Goal: Task Accomplishment & Management: Manage account settings

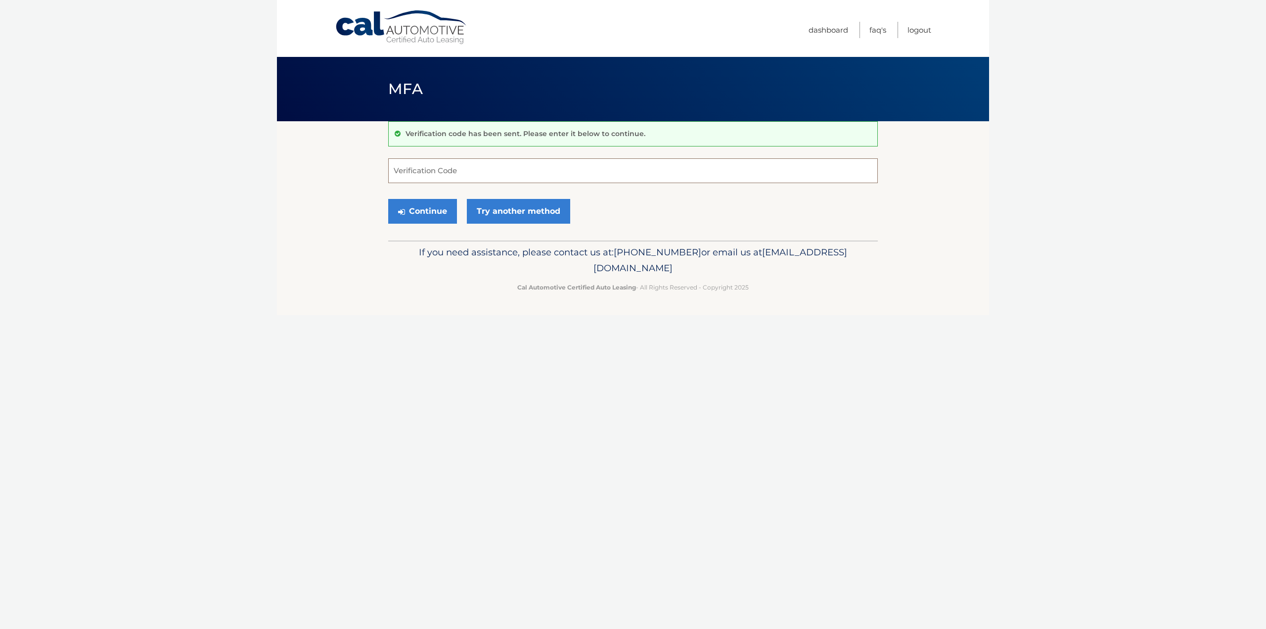
click at [426, 176] on input "Verification Code" at bounding box center [633, 170] width 490 height 25
type input "808231"
click at [388, 199] on button "Continue" at bounding box center [422, 211] width 69 height 25
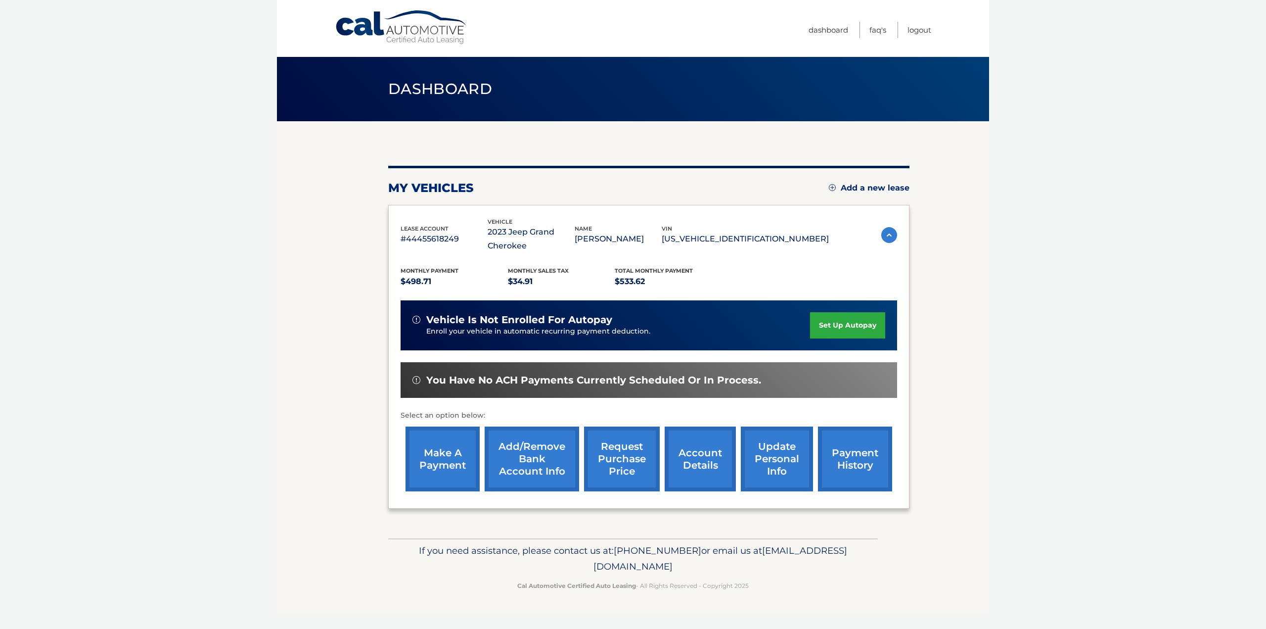
click at [613, 445] on link "request purchase price" at bounding box center [622, 458] width 76 height 65
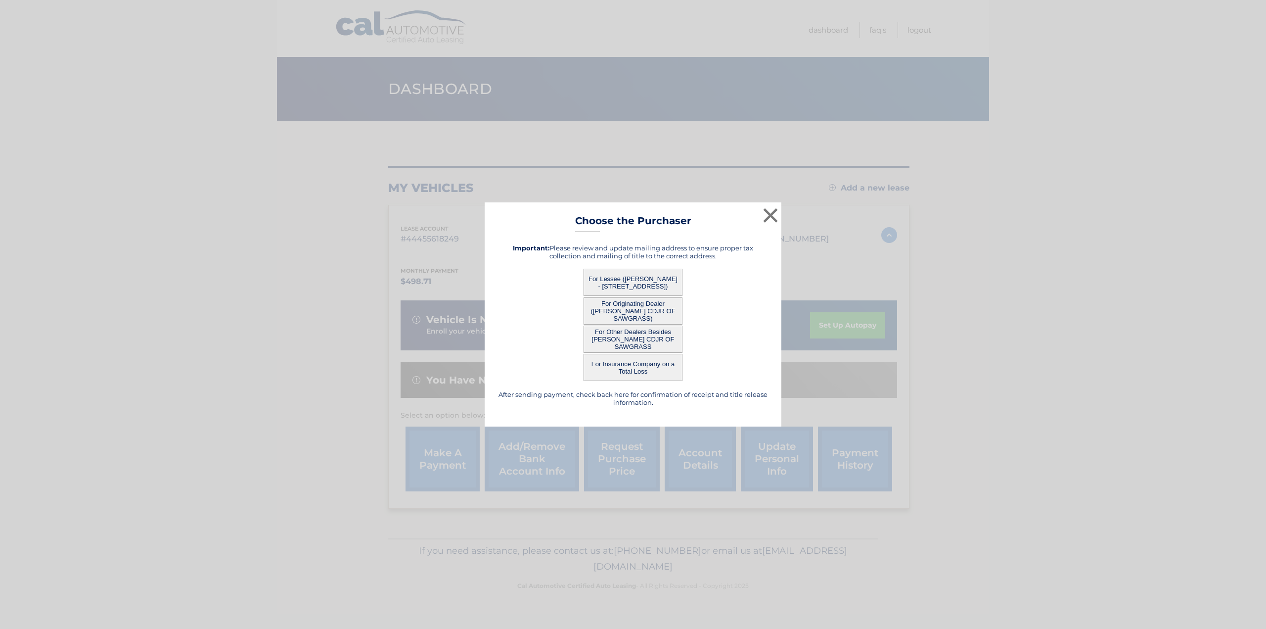
click at [630, 332] on button "For Other Dealers Besides [PERSON_NAME] CDJR OF SAWGRASS" at bounding box center [633, 338] width 99 height 27
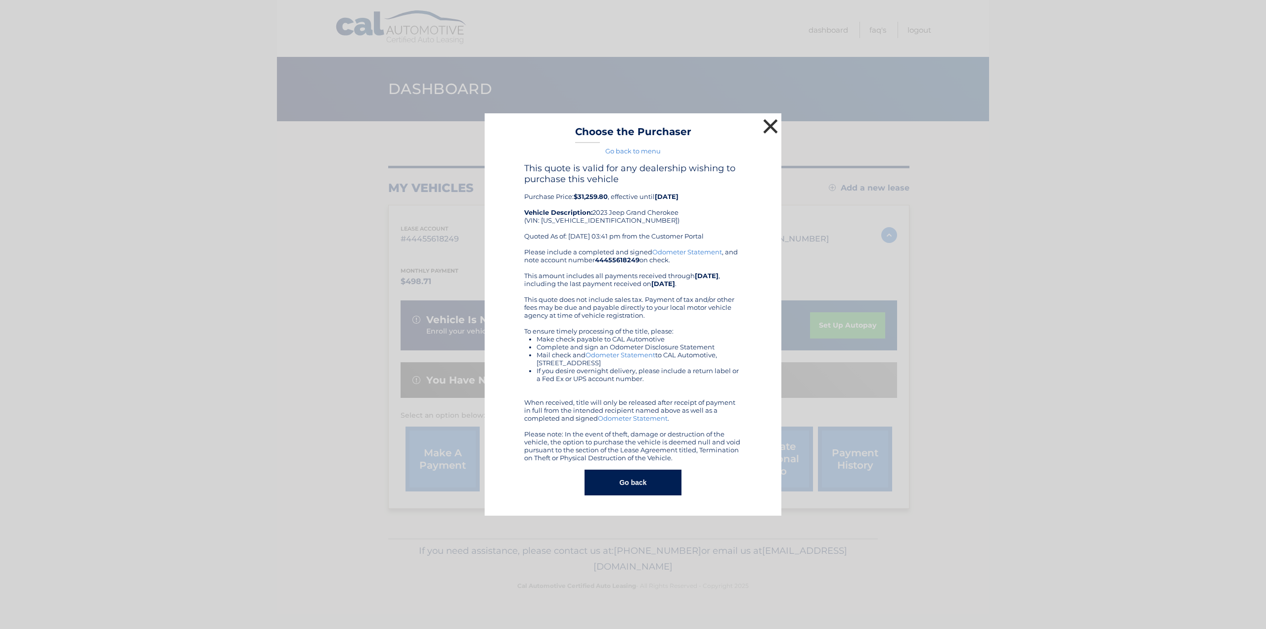
click at [776, 123] on button "×" at bounding box center [771, 126] width 20 height 20
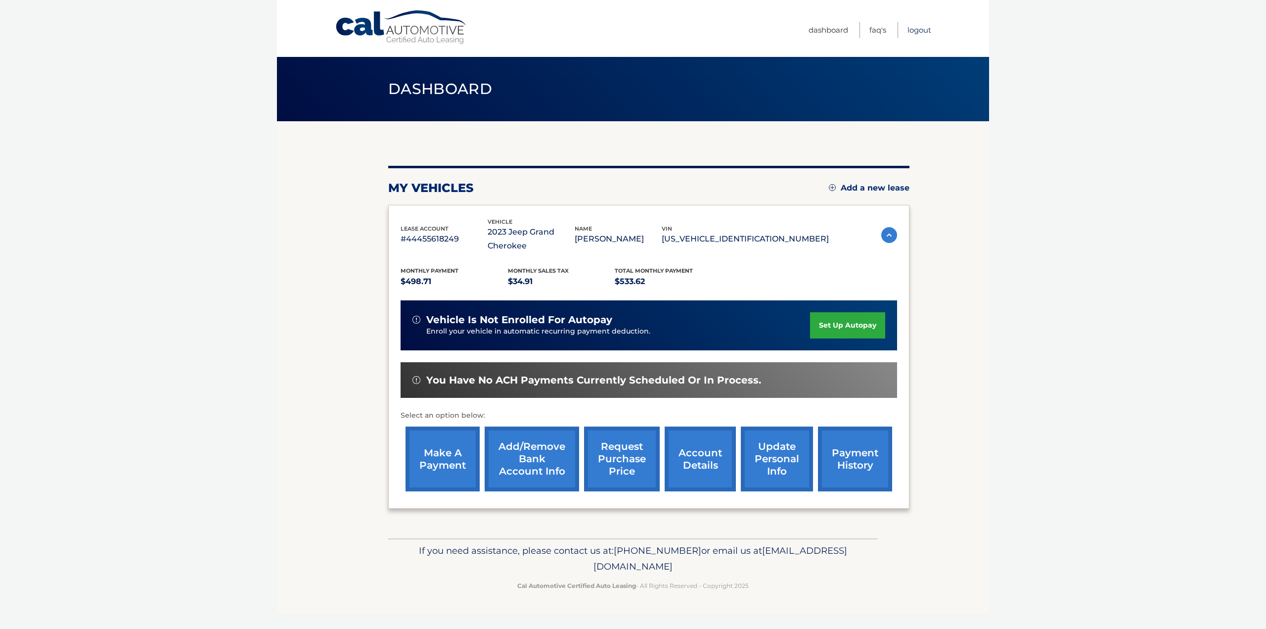
click at [917, 27] on link "Logout" at bounding box center [919, 30] width 24 height 16
